Goal: Task Accomplishment & Management: Use online tool/utility

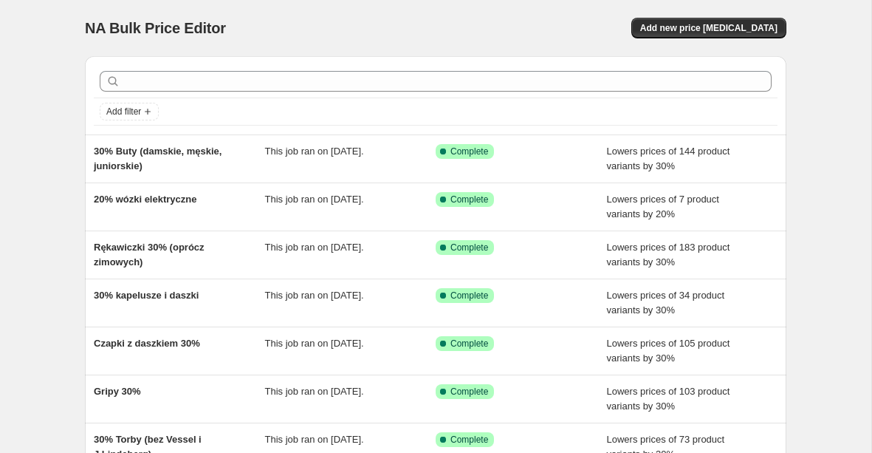
click at [693, 40] on div "NA Bulk Price Editor. This page is ready NA Bulk Price Editor Add new price cha…" at bounding box center [436, 28] width 702 height 56
click at [685, 29] on span "Add new price [MEDICAL_DATA]" at bounding box center [708, 28] width 137 height 12
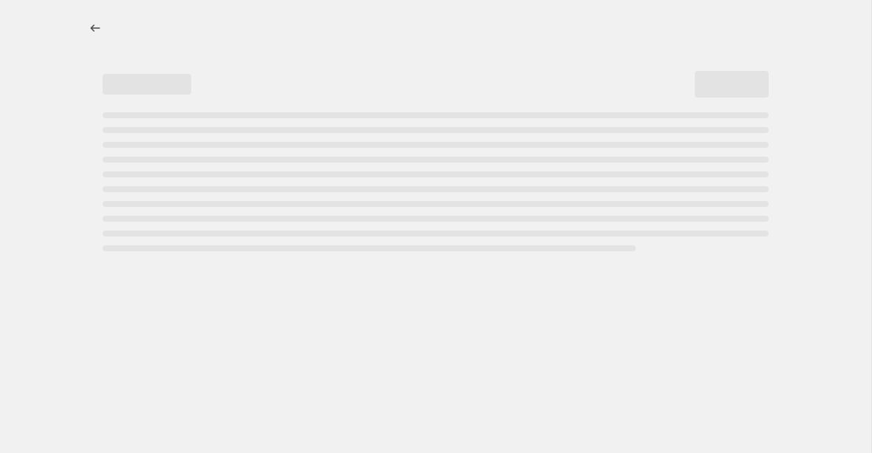
select select "percentage"
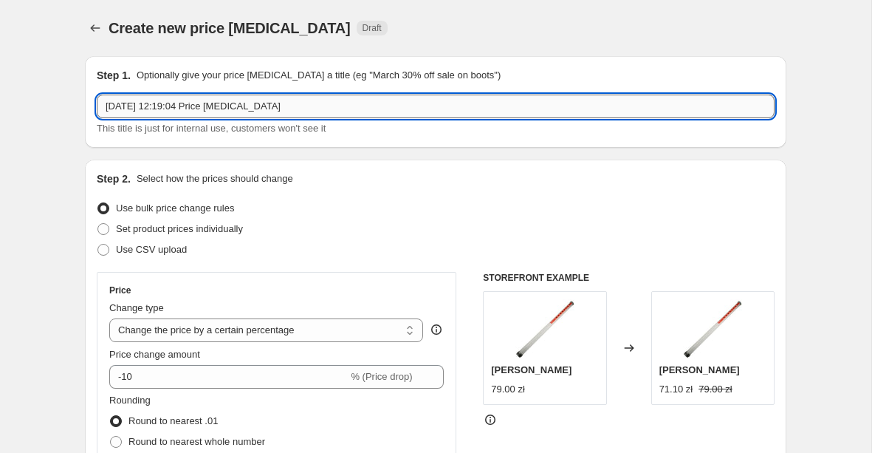
click at [284, 106] on input "15 Oct 2025, 12:19:04 Price change job" at bounding box center [436, 107] width 678 height 24
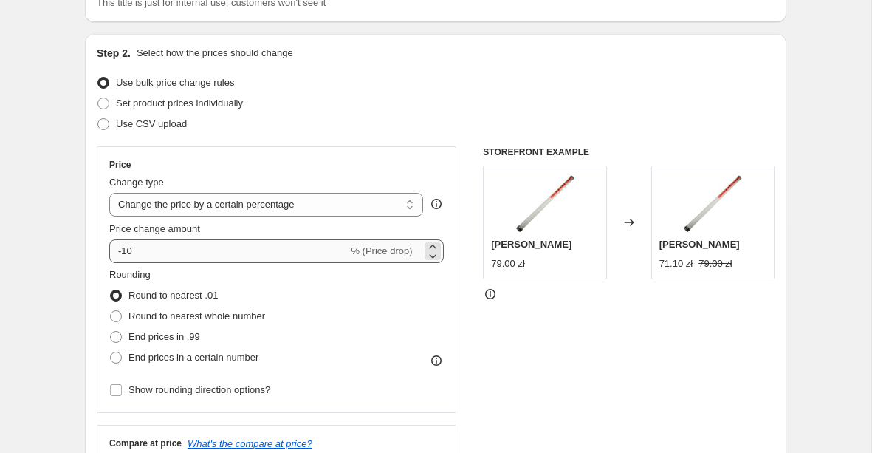
type input "Piłki titleist 20%"
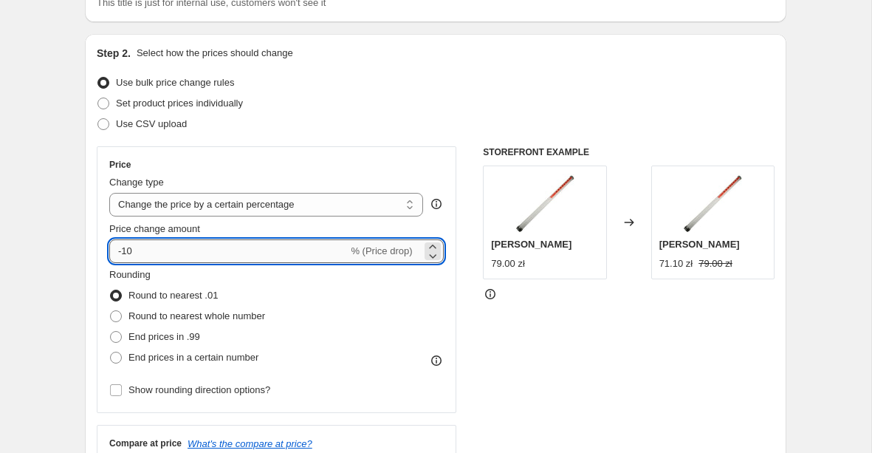
click at [152, 250] on input "-10" at bounding box center [228, 251] width 239 height 24
type input "-1"
type input "-20"
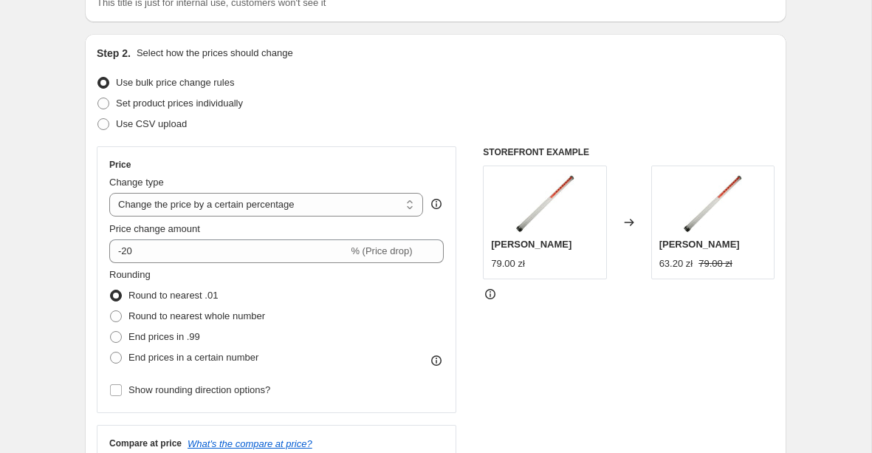
click at [103, 256] on div "Price Change type Change the price to a certain amount Change the price by a ce…" at bounding box center [277, 279] width 360 height 267
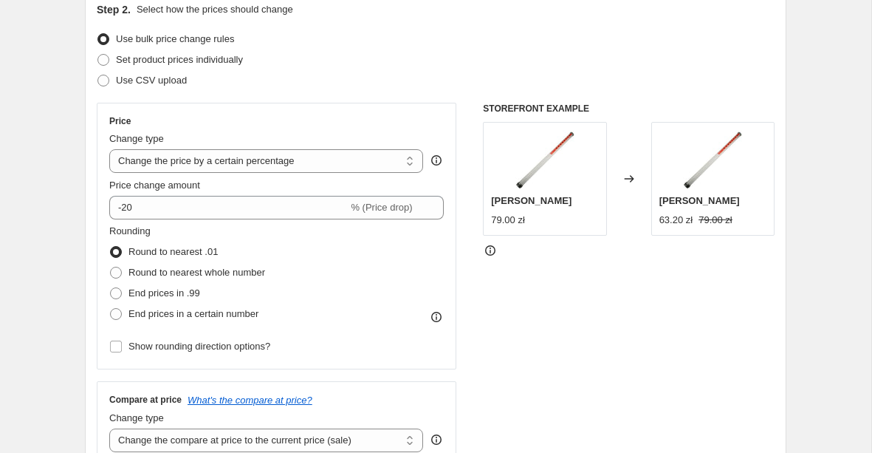
scroll to position [174, 0]
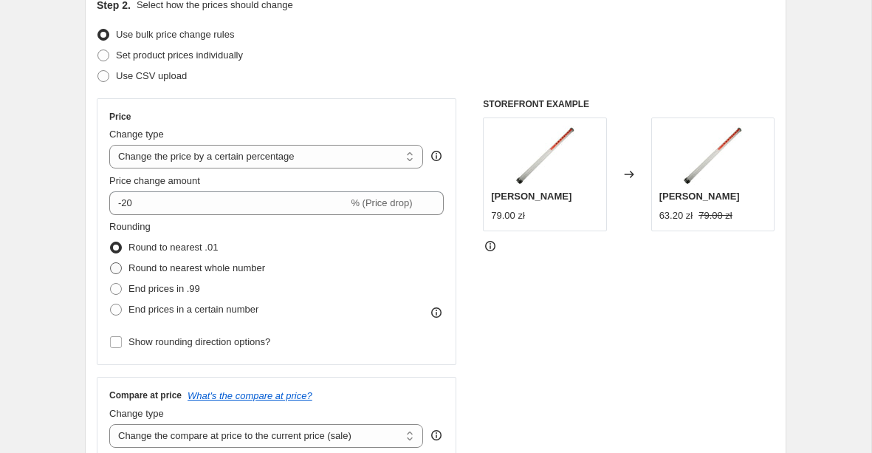
click at [133, 272] on span "Round to nearest whole number" at bounding box center [196, 267] width 137 height 11
click at [111, 263] on input "Round to nearest whole number" at bounding box center [110, 262] width 1 height 1
radio input "true"
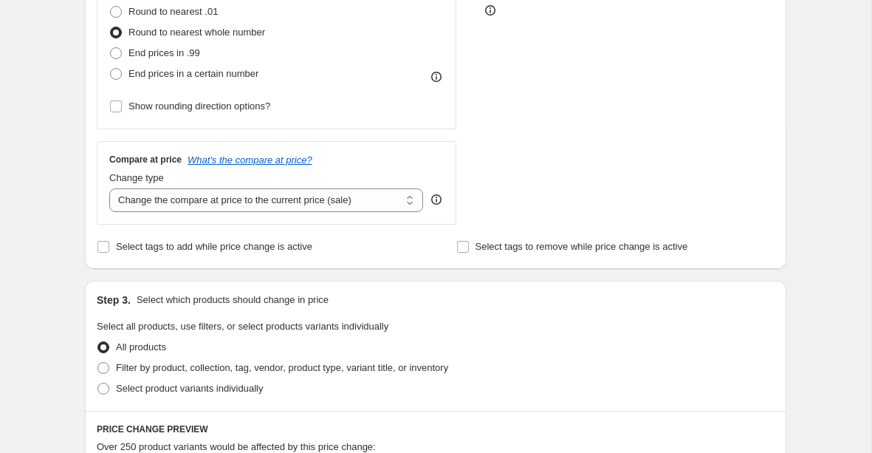
scroll to position [420, 0]
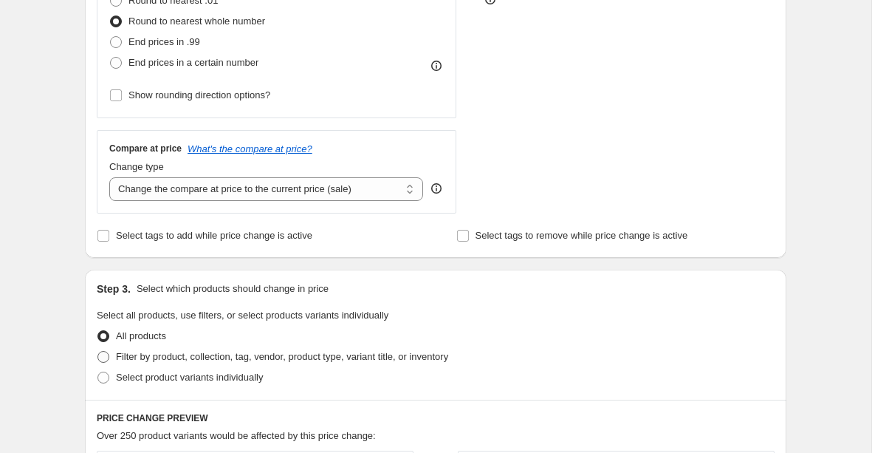
click at [202, 360] on span "Filter by product, collection, tag, vendor, product type, variant title, or inv…" at bounding box center [282, 356] width 332 height 11
click at [98, 352] on input "Filter by product, collection, tag, vendor, product type, variant title, or inv…" at bounding box center [97, 351] width 1 height 1
radio input "true"
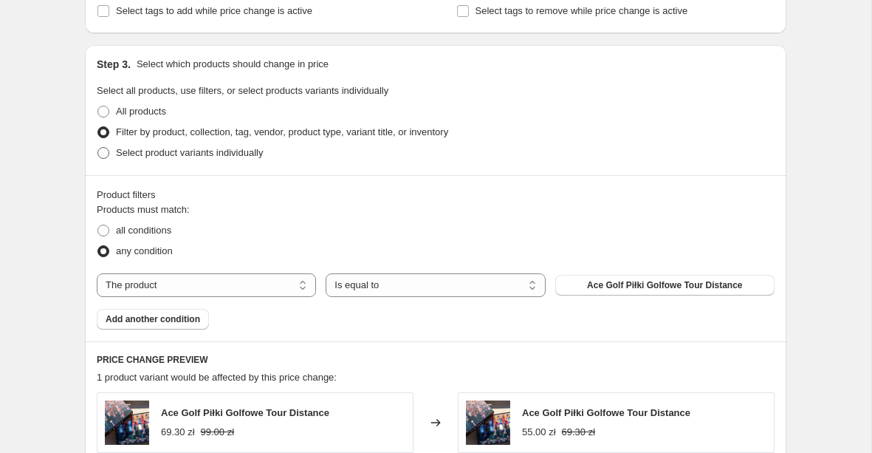
scroll to position [665, 0]
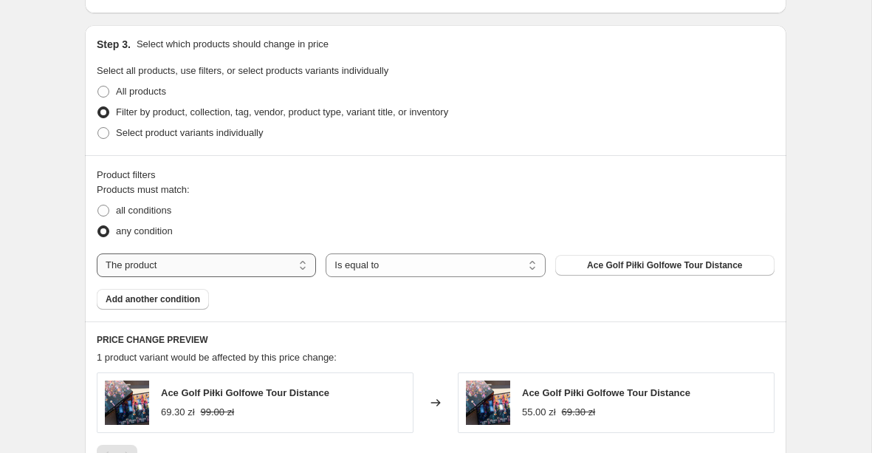
click at [198, 270] on select "The product The product's collection The product's tag The product's vendor The…" at bounding box center [206, 265] width 219 height 24
select select "vendor"
click at [583, 267] on button "Ace Golf" at bounding box center [664, 265] width 219 height 21
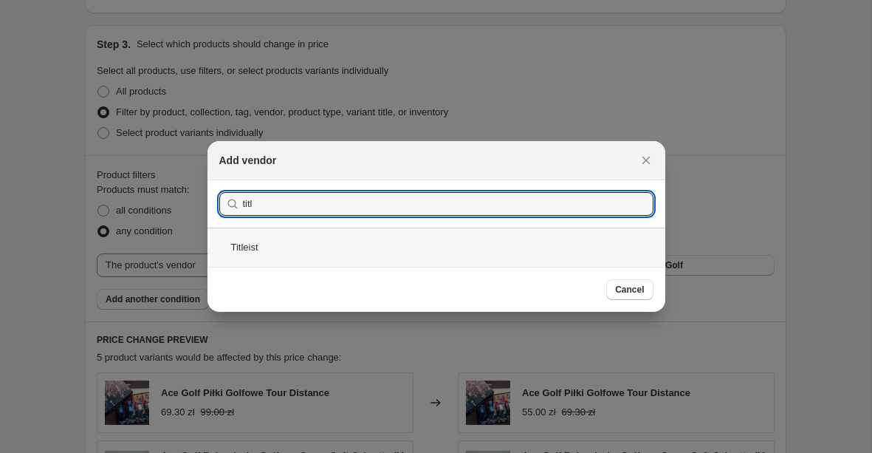
type input "titl"
click at [424, 251] on div "Titleist" at bounding box center [437, 246] width 458 height 39
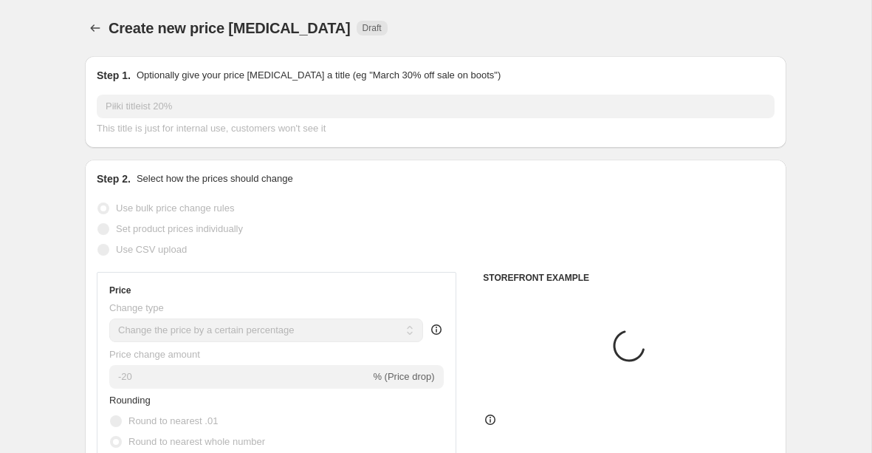
scroll to position [665, 0]
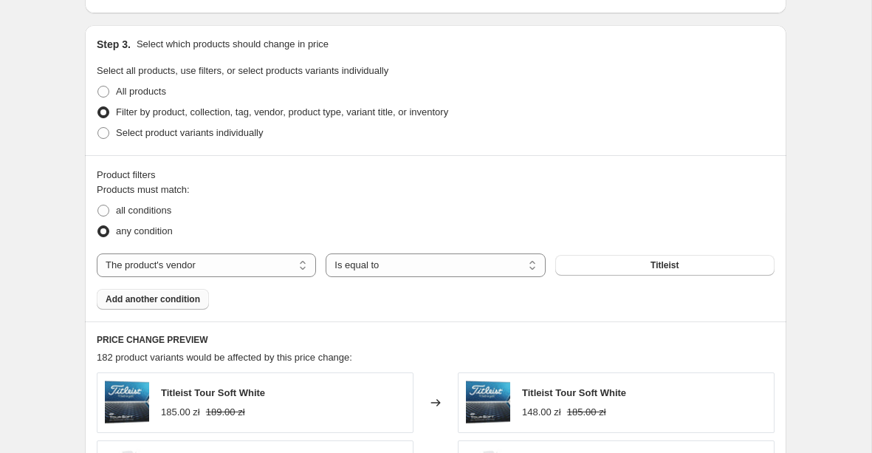
click at [184, 301] on span "Add another condition" at bounding box center [153, 299] width 95 height 12
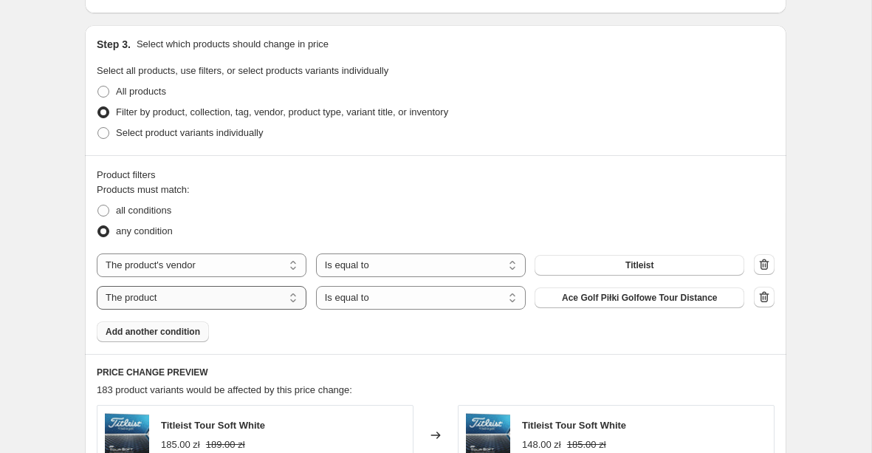
click at [228, 297] on select "The product The product's collection The product's tag The product's vendor The…" at bounding box center [202, 298] width 210 height 24
select select "collection"
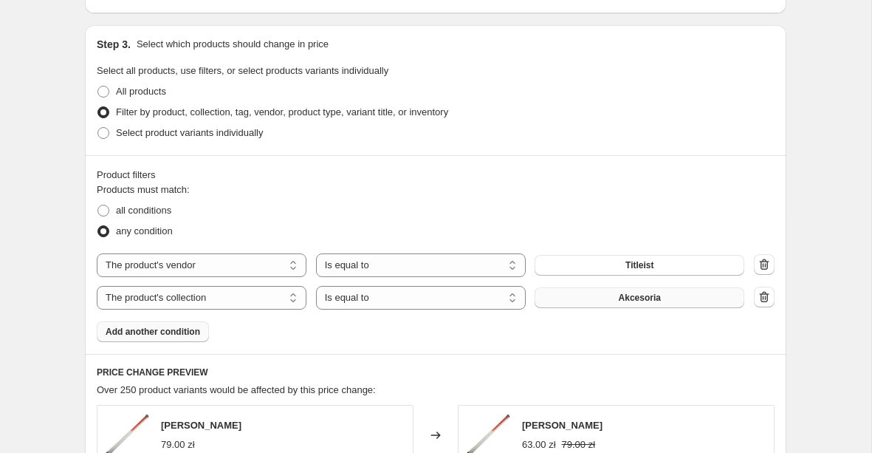
click at [589, 299] on button "Akcesoria" at bounding box center [640, 297] width 210 height 21
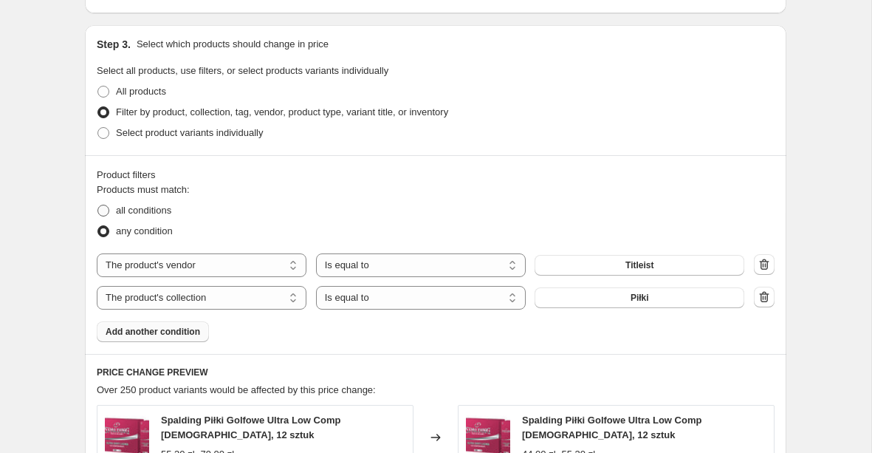
click at [148, 209] on span "all conditions" at bounding box center [143, 210] width 55 height 11
click at [98, 205] on input "all conditions" at bounding box center [97, 205] width 1 height 1
radio input "true"
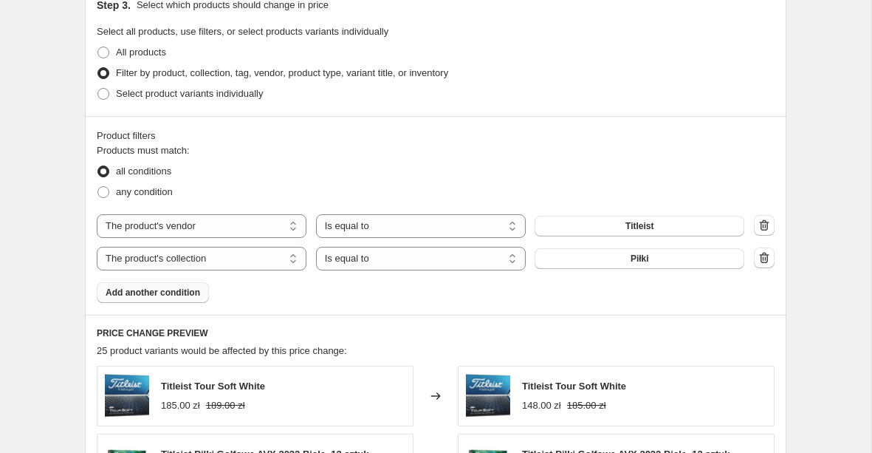
scroll to position [759, 0]
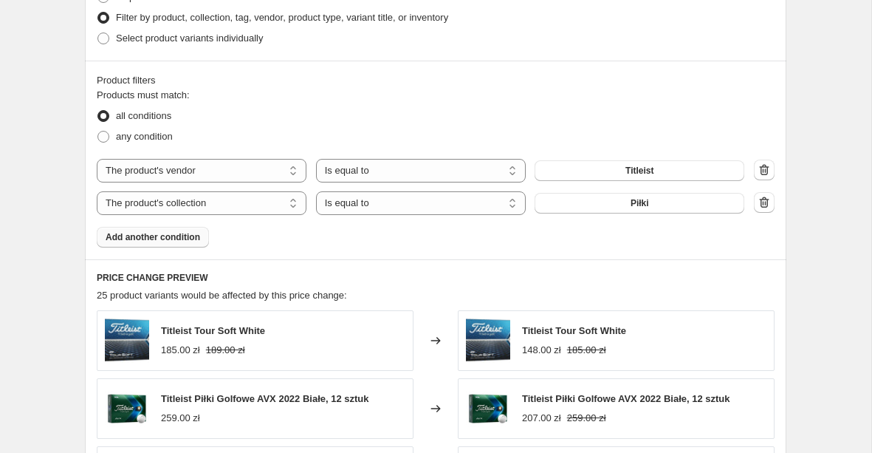
click at [190, 241] on span "Add another condition" at bounding box center [153, 237] width 95 height 12
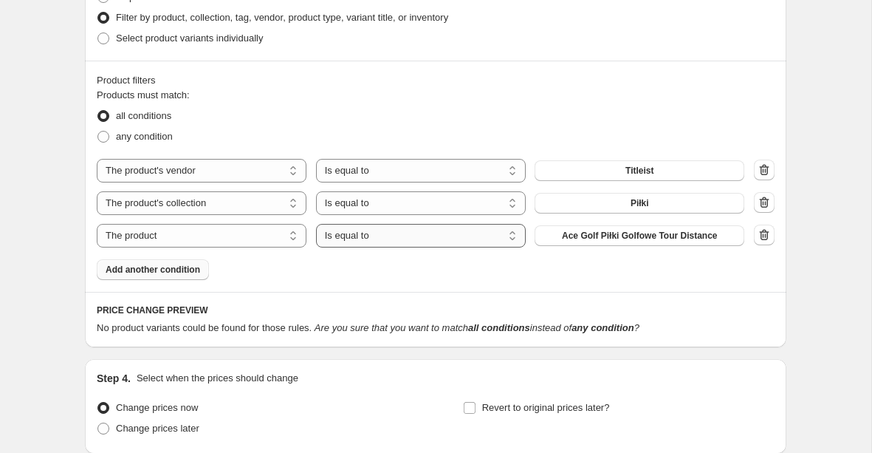
click at [357, 232] on select "Is equal to Is not equal to" at bounding box center [421, 236] width 210 height 24
click at [259, 237] on select "The product The product's collection The product's tag The product's vendor The…" at bounding box center [202, 236] width 210 height 24
select select "product_status"
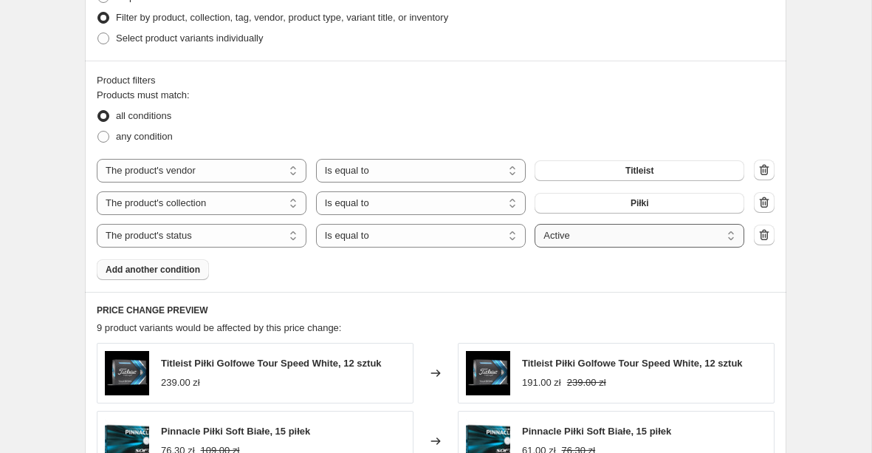
click at [600, 244] on select "Active Draft Archived" at bounding box center [640, 236] width 210 height 24
click at [487, 281] on div "Product filters Products must match: all conditions any condition The product T…" at bounding box center [436, 176] width 702 height 231
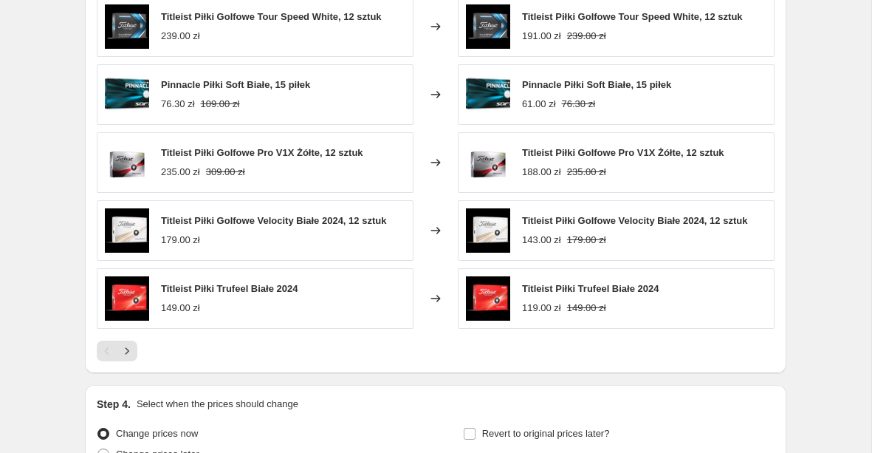
scroll to position [1105, 0]
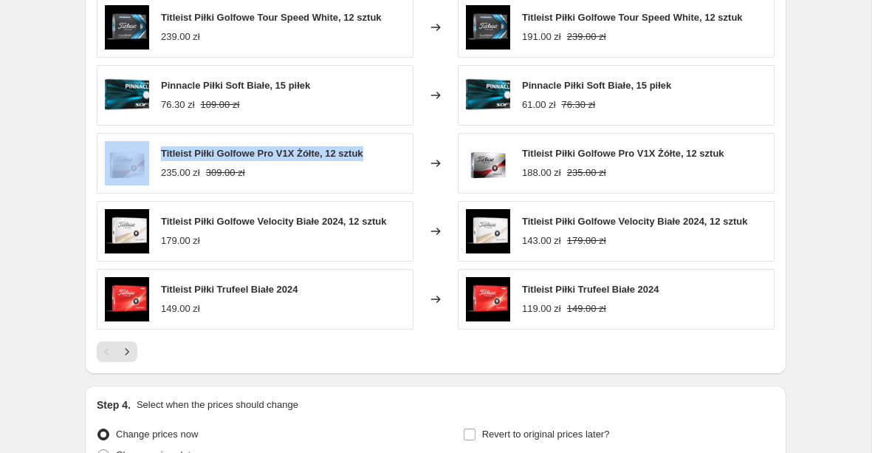
drag, startPoint x: 371, startPoint y: 157, endPoint x: 154, endPoint y: 151, distance: 217.2
click at [154, 151] on div "Titleist Piłki Golfowe Pro V1X Żółte, 12 sztuk 235.00 zł 309.00 zł" at bounding box center [255, 163] width 317 height 61
copy div "Titleist Piłki Golfowe Pro V1X Żółte, 12 sztuk"
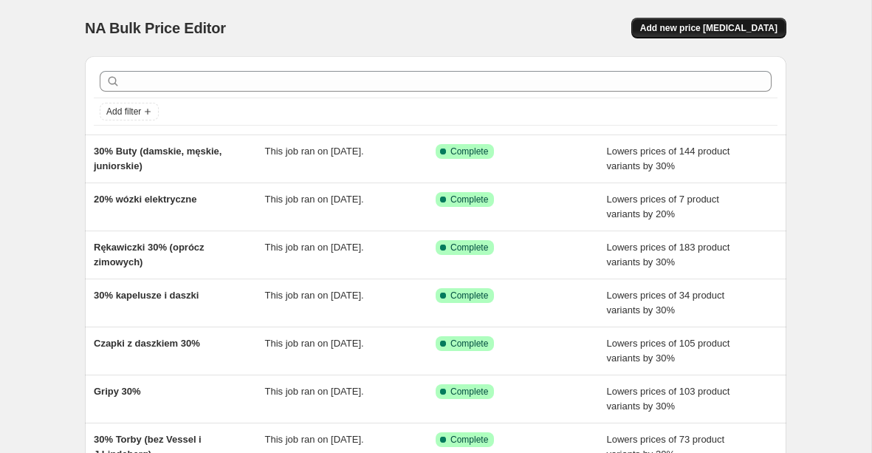
click at [724, 30] on span "Add new price [MEDICAL_DATA]" at bounding box center [708, 28] width 137 height 12
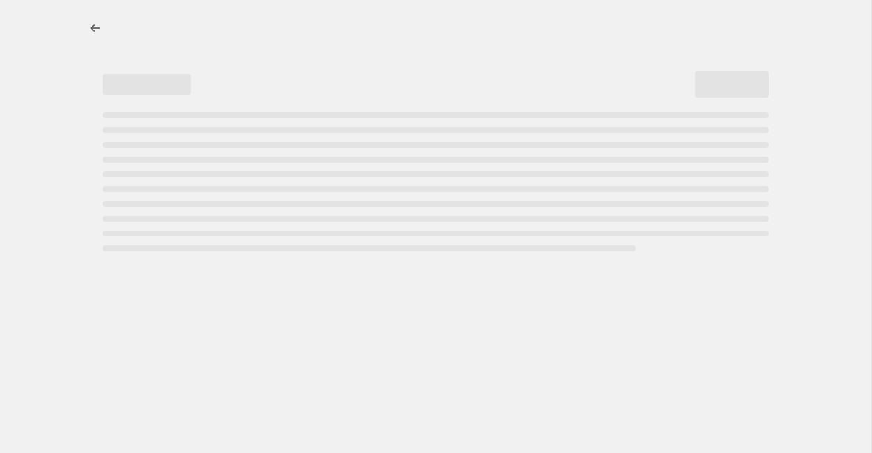
select select "percentage"
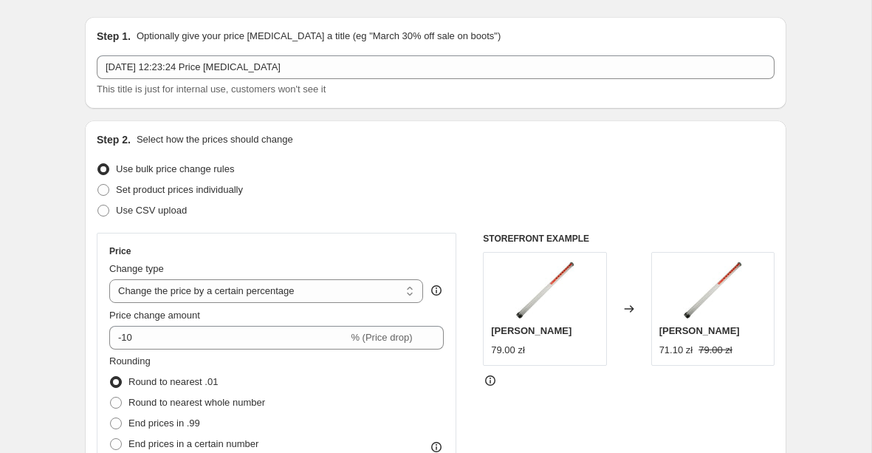
scroll to position [42, 0]
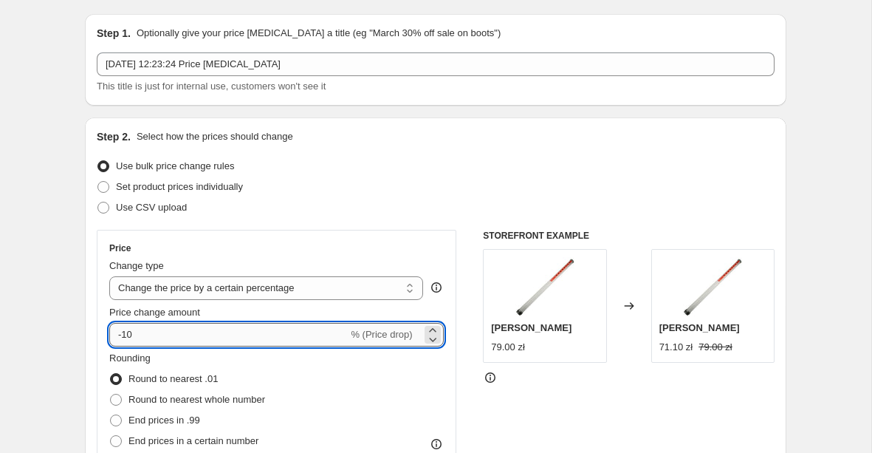
click at [157, 329] on input "-10" at bounding box center [228, 335] width 239 height 24
type input "-1"
type input "-20"
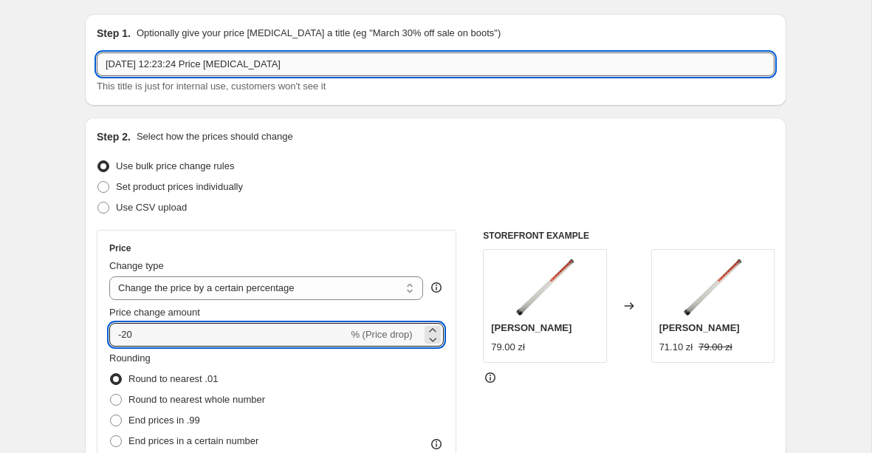
click at [176, 69] on input "[DATE] 12:23:24 Price [MEDICAL_DATA]" at bounding box center [436, 64] width 678 height 24
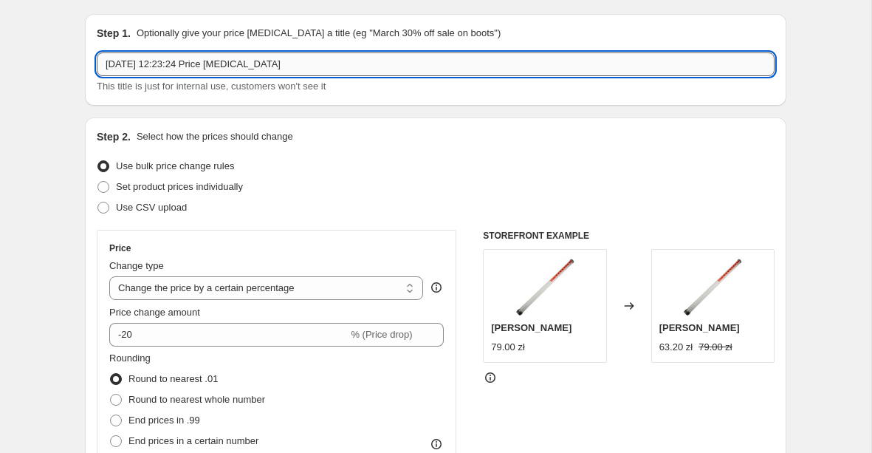
click at [176, 69] on input "[DATE] 12:23:24 Price [MEDICAL_DATA]" at bounding box center [436, 64] width 678 height 24
type input "Piłki titleist"
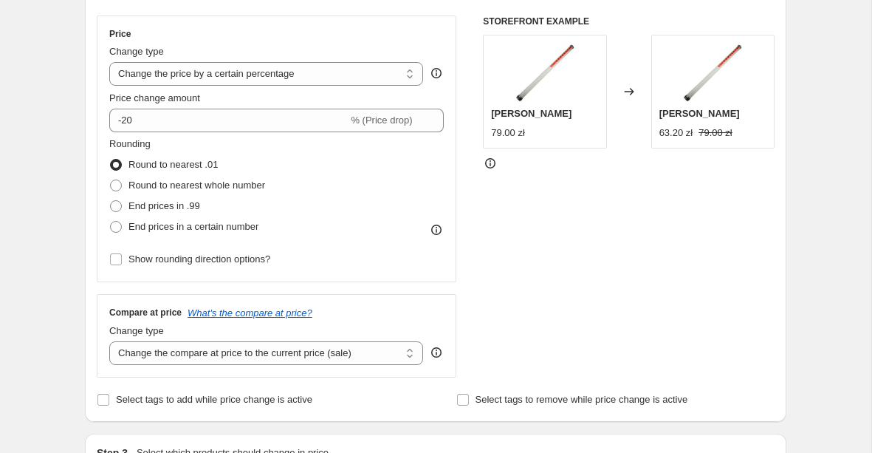
scroll to position [439, 0]
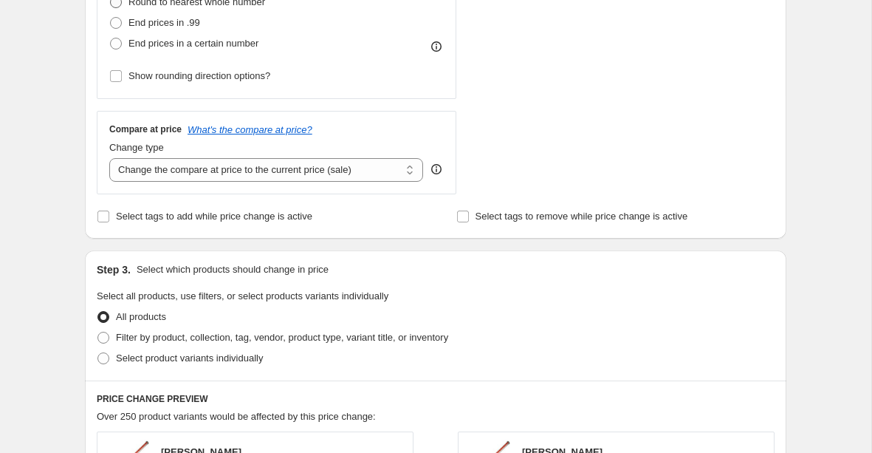
click at [244, 4] on span "Round to nearest whole number" at bounding box center [196, 1] width 137 height 11
radio input "true"
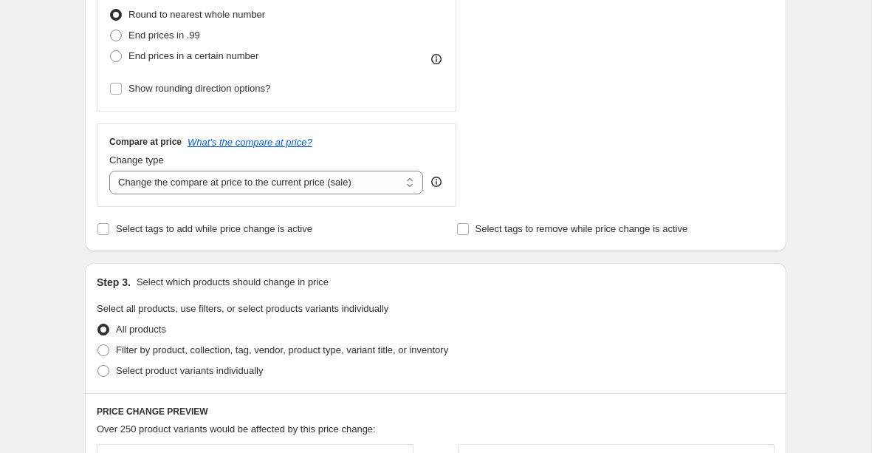
scroll to position [455, 0]
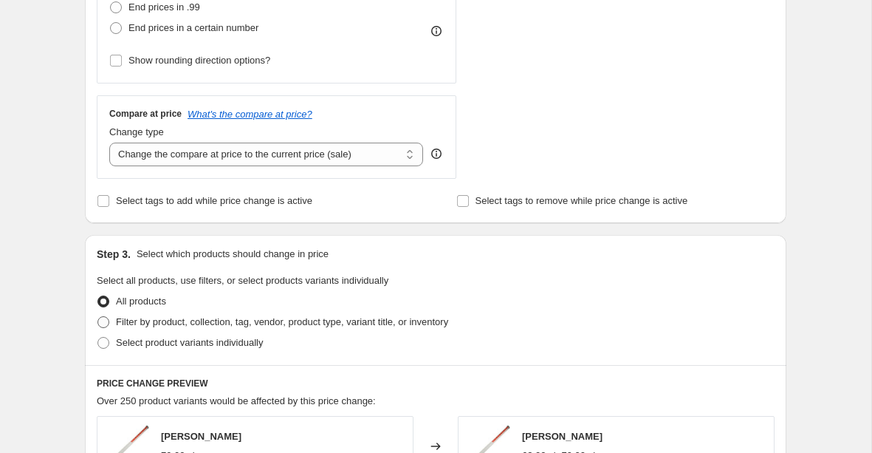
click at [139, 328] on span "Filter by product, collection, tag, vendor, product type, variant title, or inv…" at bounding box center [282, 322] width 332 height 15
click at [98, 317] on input "Filter by product, collection, tag, vendor, product type, variant title, or inv…" at bounding box center [97, 316] width 1 height 1
radio input "true"
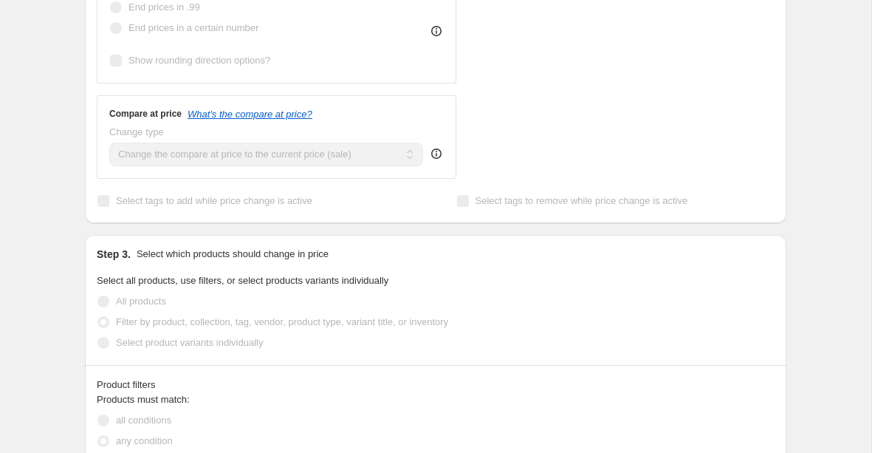
scroll to position [637, 0]
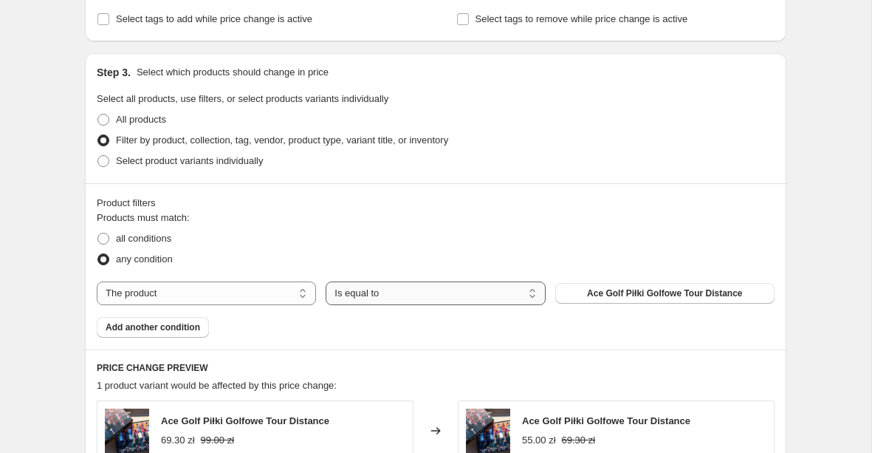
click at [456, 287] on select "Is equal to Is not equal to" at bounding box center [435, 293] width 219 height 24
click at [242, 292] on select "The product The product's collection The product's tag The product's vendor The…" at bounding box center [206, 293] width 219 height 24
select select "vendor"
click at [637, 301] on button "Ace Golf" at bounding box center [664, 293] width 219 height 21
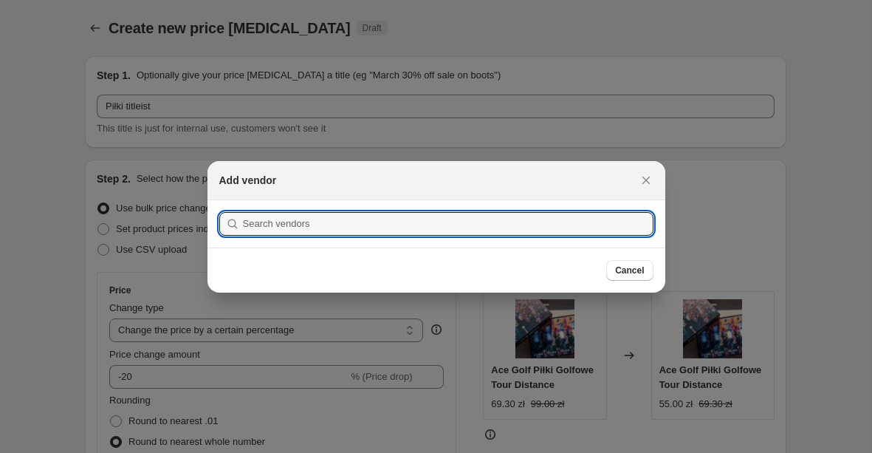
scroll to position [0, 0]
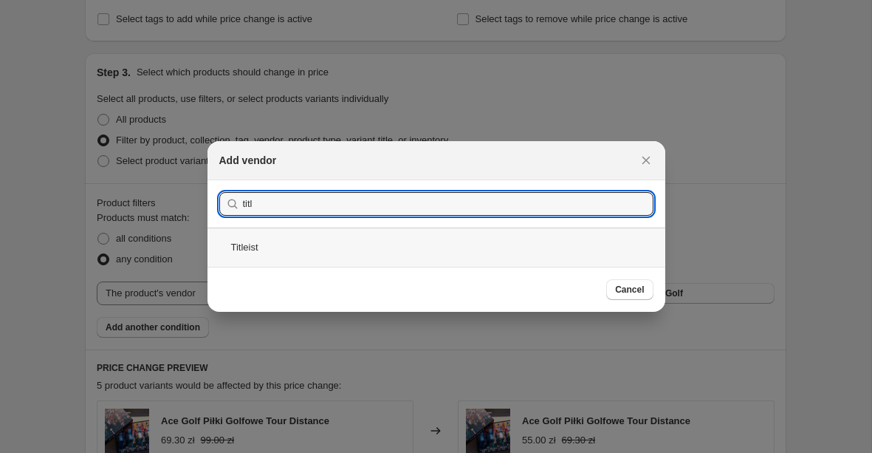
type input "titl"
click at [481, 253] on div "Titleist" at bounding box center [437, 246] width 458 height 39
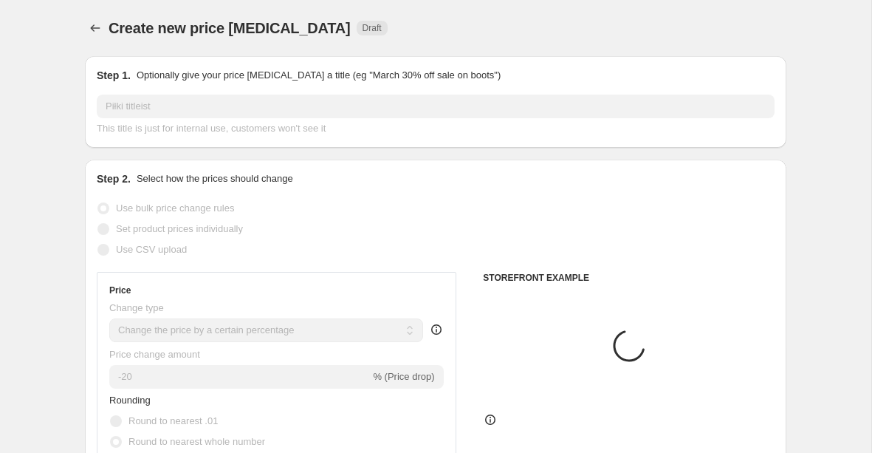
scroll to position [637, 0]
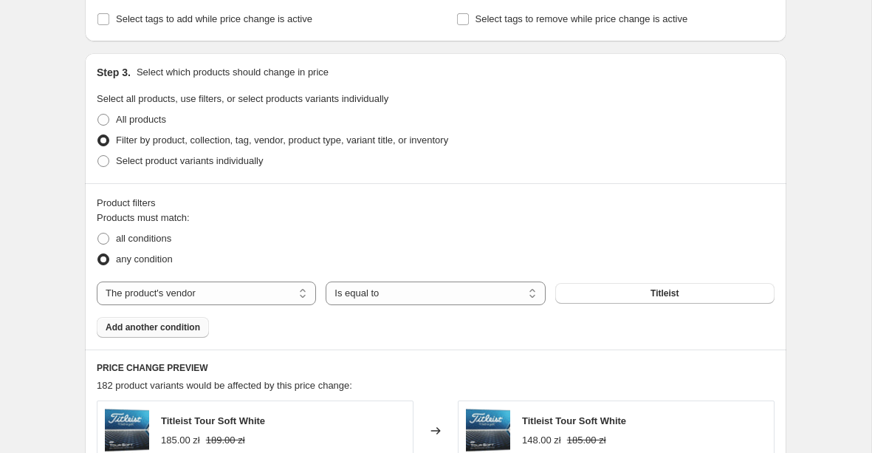
click at [164, 333] on button "Add another condition" at bounding box center [153, 327] width 112 height 21
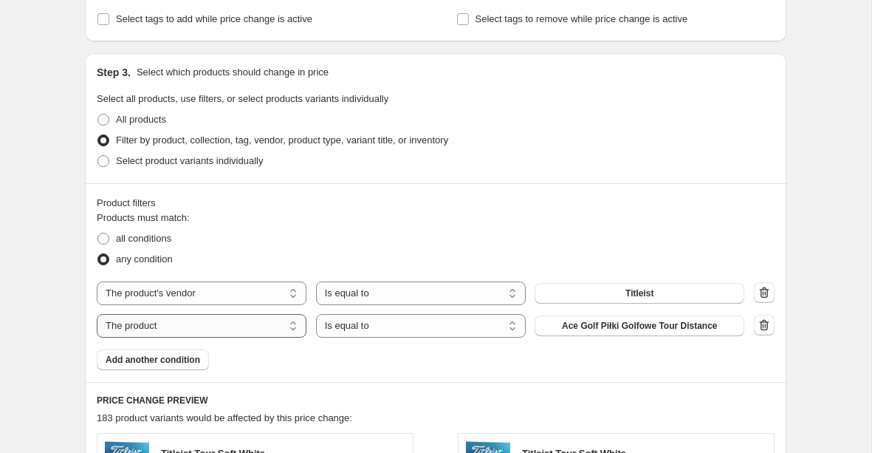
click at [274, 329] on select "The product The product's collection The product's tag The product's vendor The…" at bounding box center [202, 326] width 210 height 24
select select "collection"
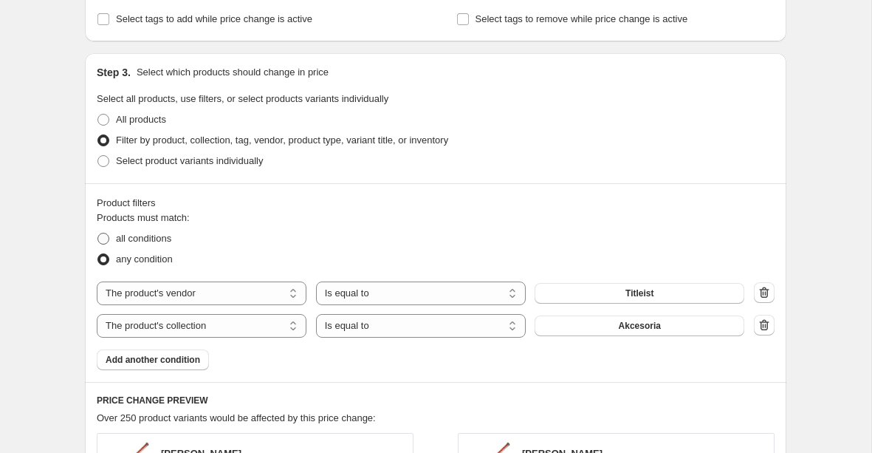
click at [158, 239] on span "all conditions" at bounding box center [143, 238] width 55 height 11
click at [98, 233] on input "all conditions" at bounding box center [97, 233] width 1 height 1
radio input "true"
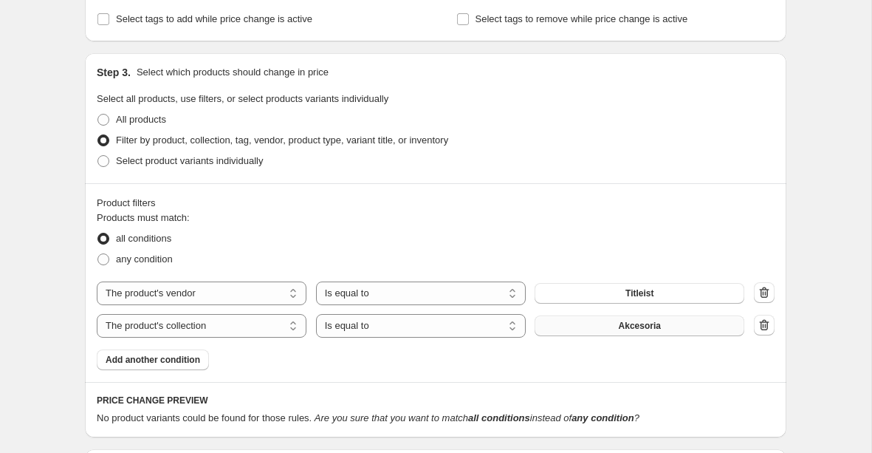
click at [607, 334] on button "Akcesoria" at bounding box center [640, 325] width 210 height 21
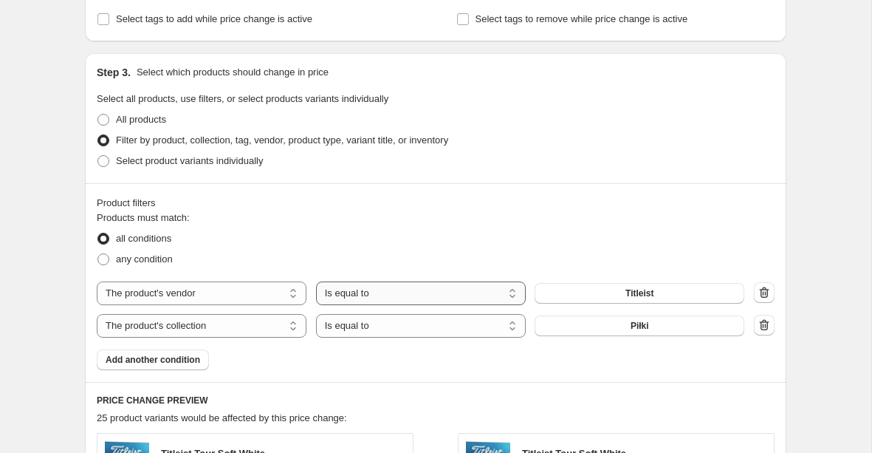
scroll to position [679, 0]
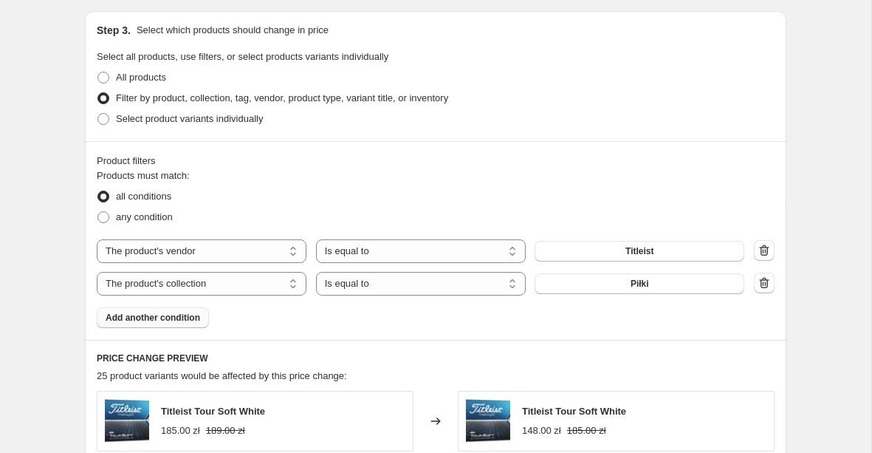
click at [205, 320] on button "Add another condition" at bounding box center [153, 317] width 112 height 21
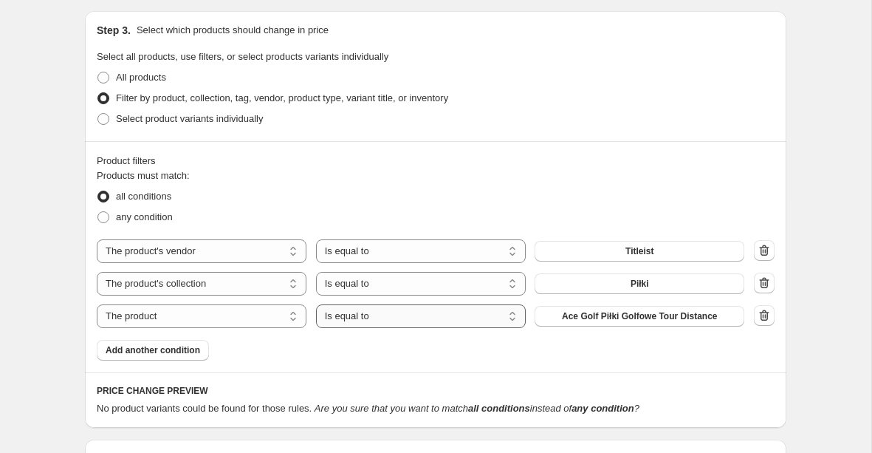
click at [400, 323] on select "Is equal to Is not equal to" at bounding box center [421, 316] width 210 height 24
click at [267, 316] on select "The product The product's collection The product's tag The product's vendor The…" at bounding box center [202, 316] width 210 height 24
select select "product_status"
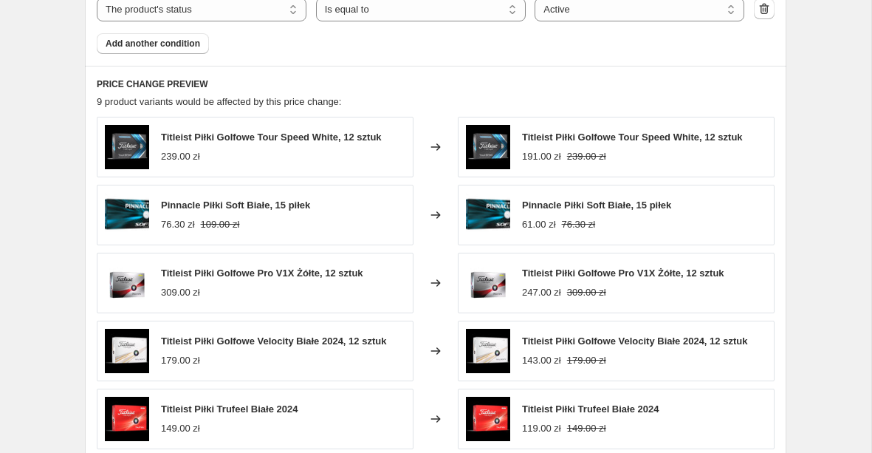
scroll to position [987, 0]
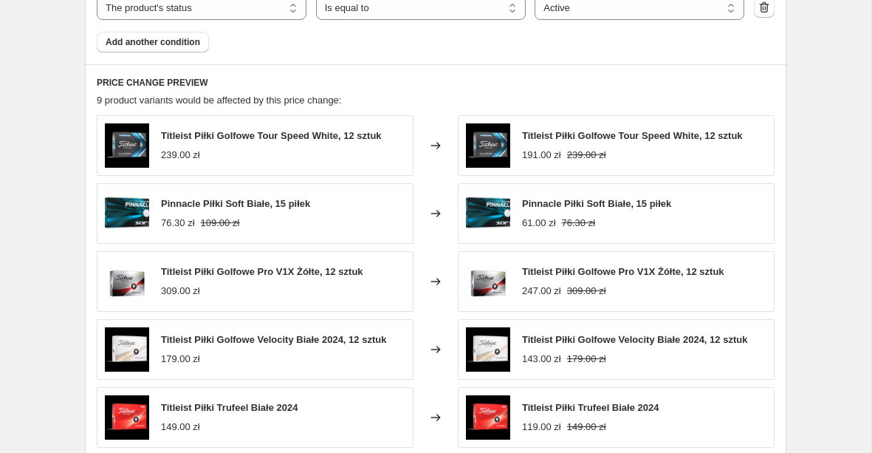
click at [242, 201] on span "Pinnacle Piłki Soft Białe, 15 piłek" at bounding box center [235, 203] width 149 height 11
click at [242, 202] on span "Pinnacle Piłki Soft Białe, 15 piłek" at bounding box center [235, 203] width 149 height 11
copy span "Pinnacle Piłki Soft Białe, 15 piłek"
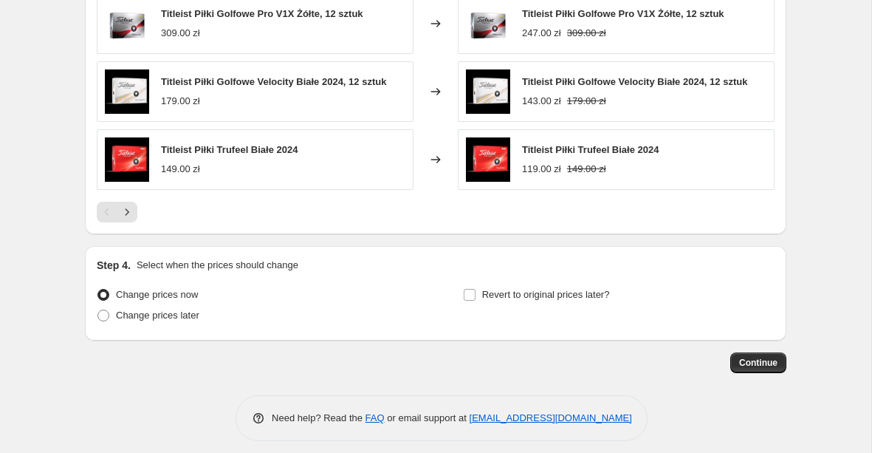
scroll to position [1253, 0]
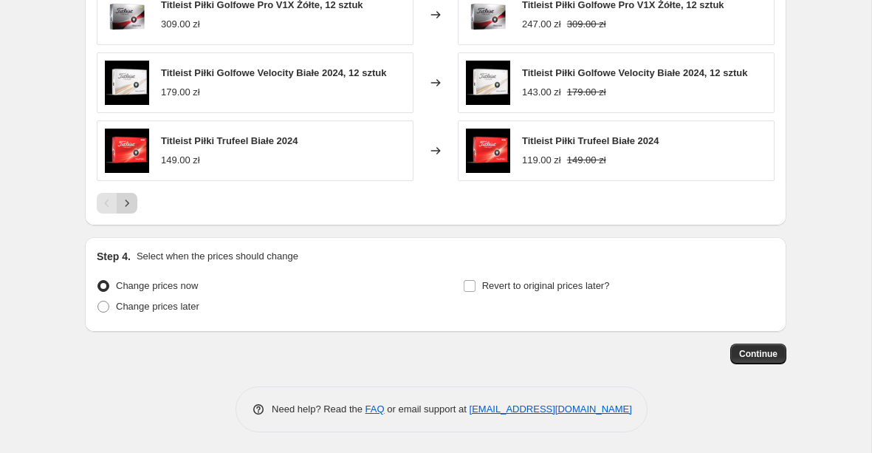
click at [129, 202] on icon "Next" at bounding box center [127, 203] width 15 height 15
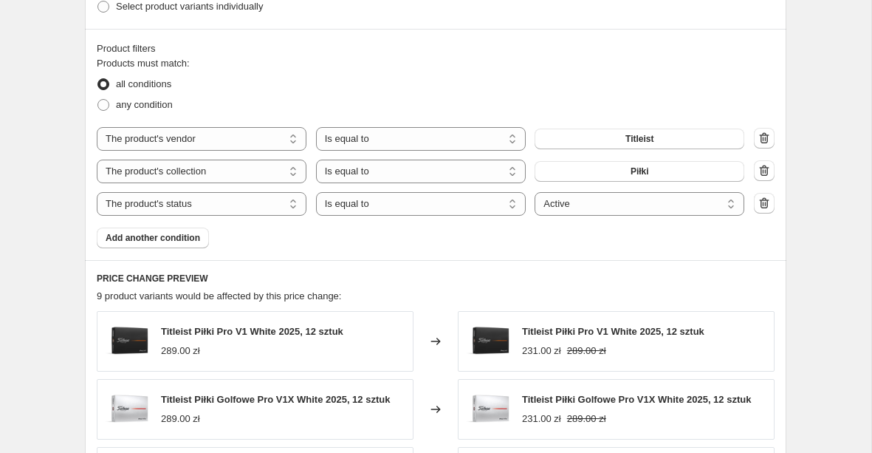
scroll to position [818, 0]
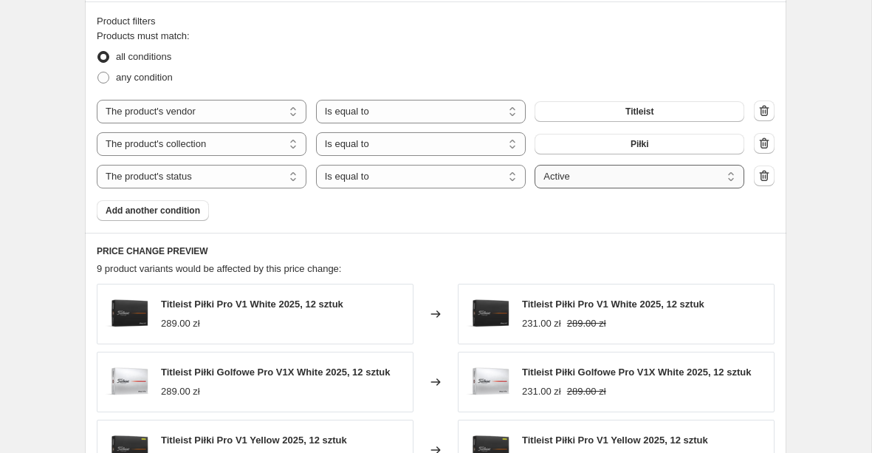
click at [589, 174] on select "Active Draft Archived" at bounding box center [640, 177] width 210 height 24
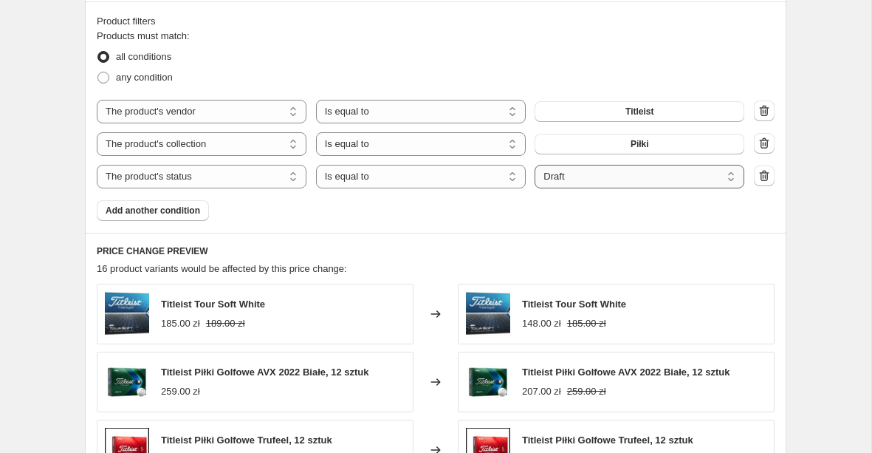
click at [608, 176] on select "Active Draft Archived" at bounding box center [640, 177] width 210 height 24
select select "active"
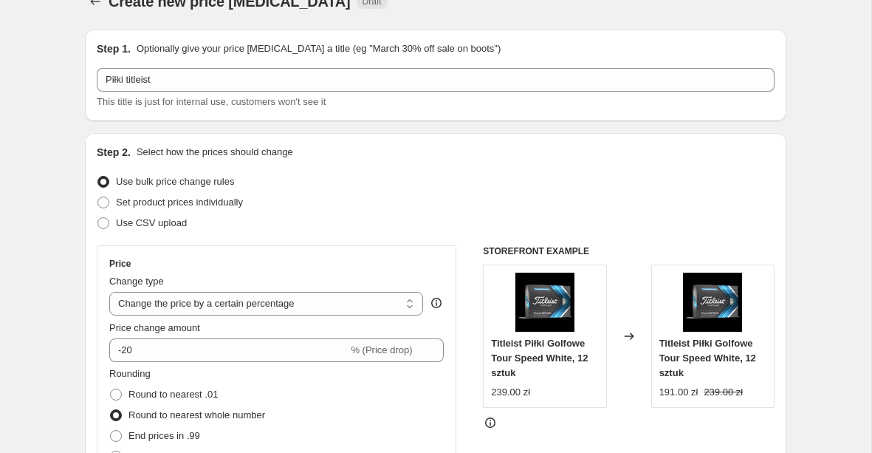
scroll to position [0, 0]
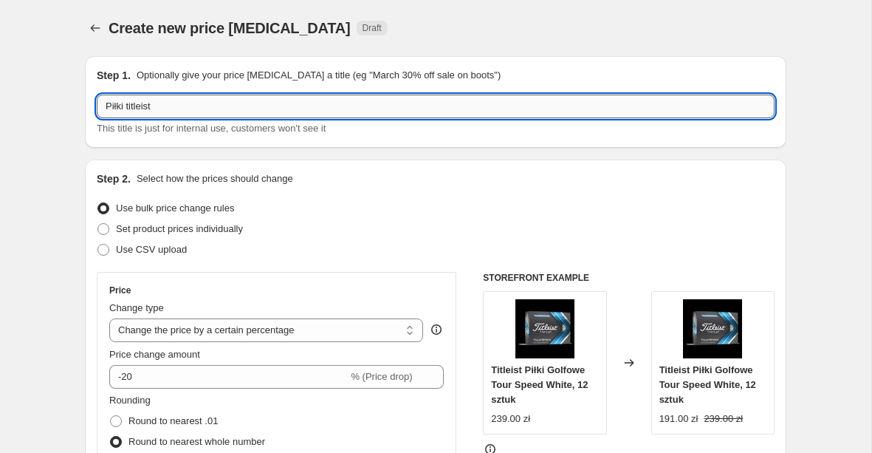
click at [261, 111] on input "Piłki titleist" at bounding box center [436, 107] width 678 height 24
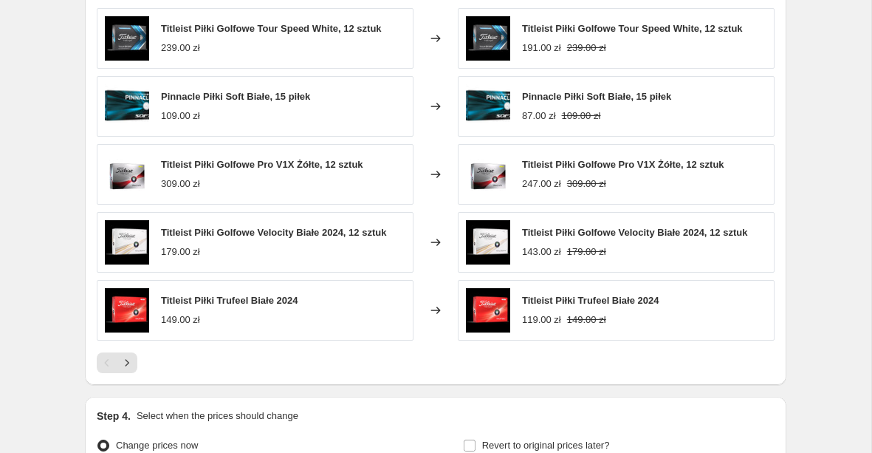
scroll to position [1255, 0]
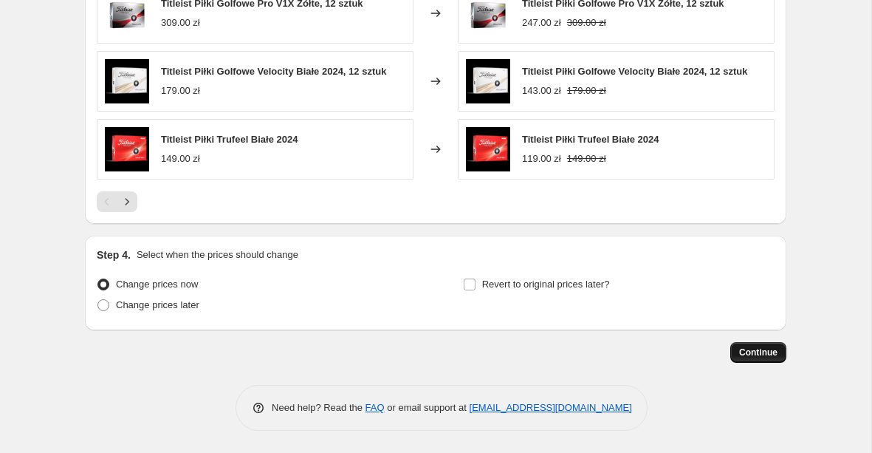
type input "Piłki titleist 20%"
click at [771, 356] on span "Continue" at bounding box center [758, 352] width 38 height 12
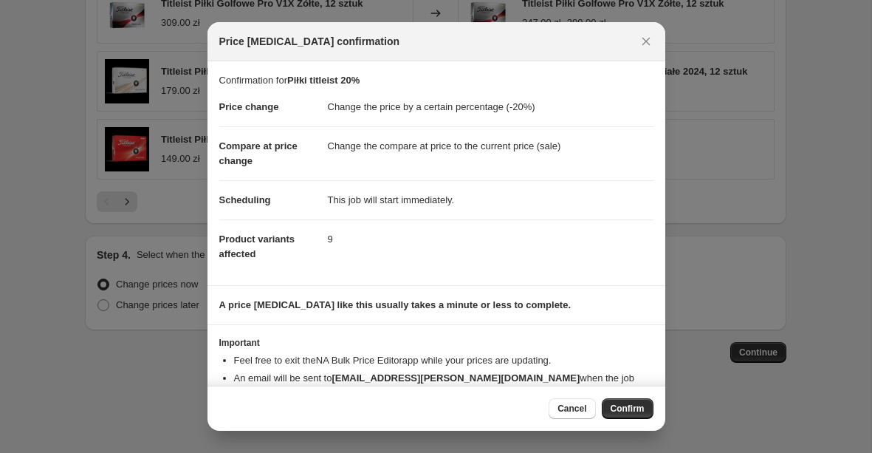
scroll to position [32, 0]
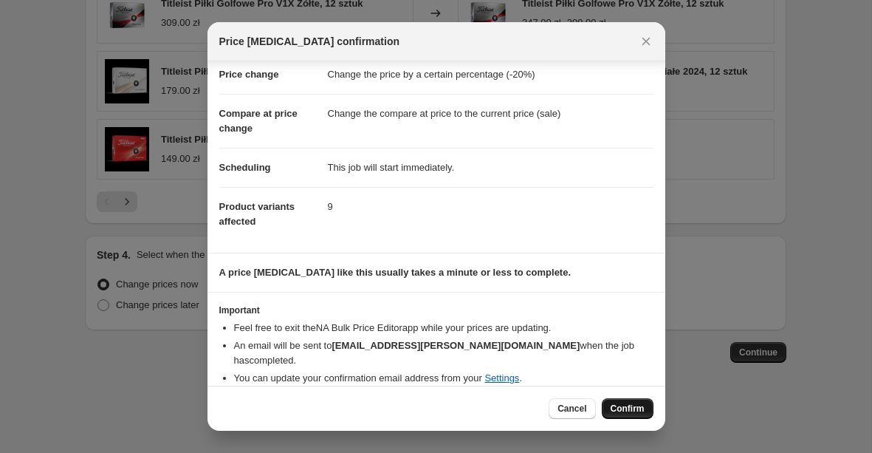
click at [623, 404] on span "Confirm" at bounding box center [628, 408] width 34 height 12
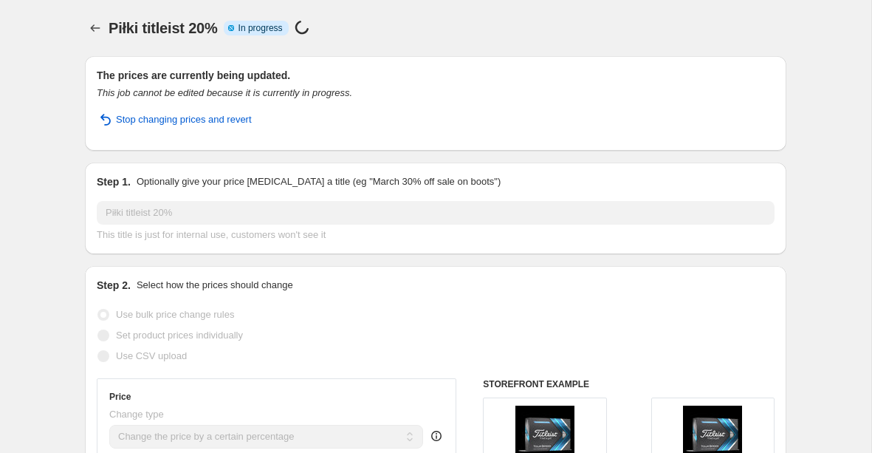
select select "percentage"
select select "vendor"
select select "collection"
select select "product_status"
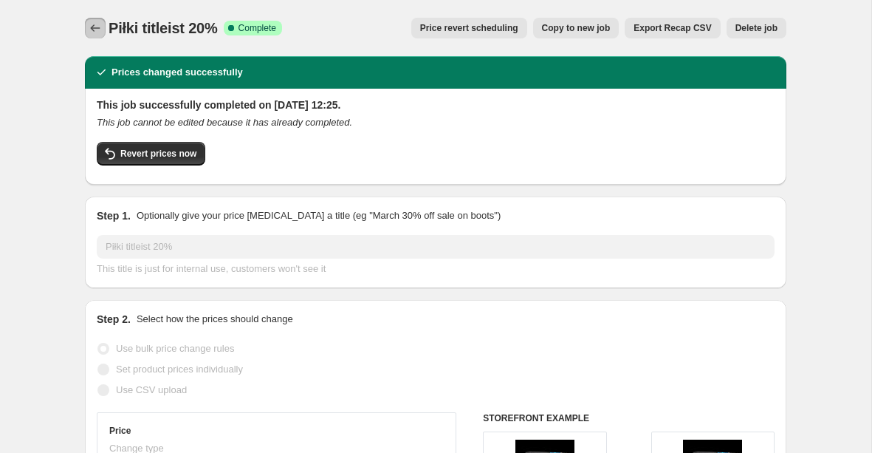
click at [95, 34] on icon "Price change jobs" at bounding box center [95, 28] width 15 height 15
